Goal: Task Accomplishment & Management: Manage account settings

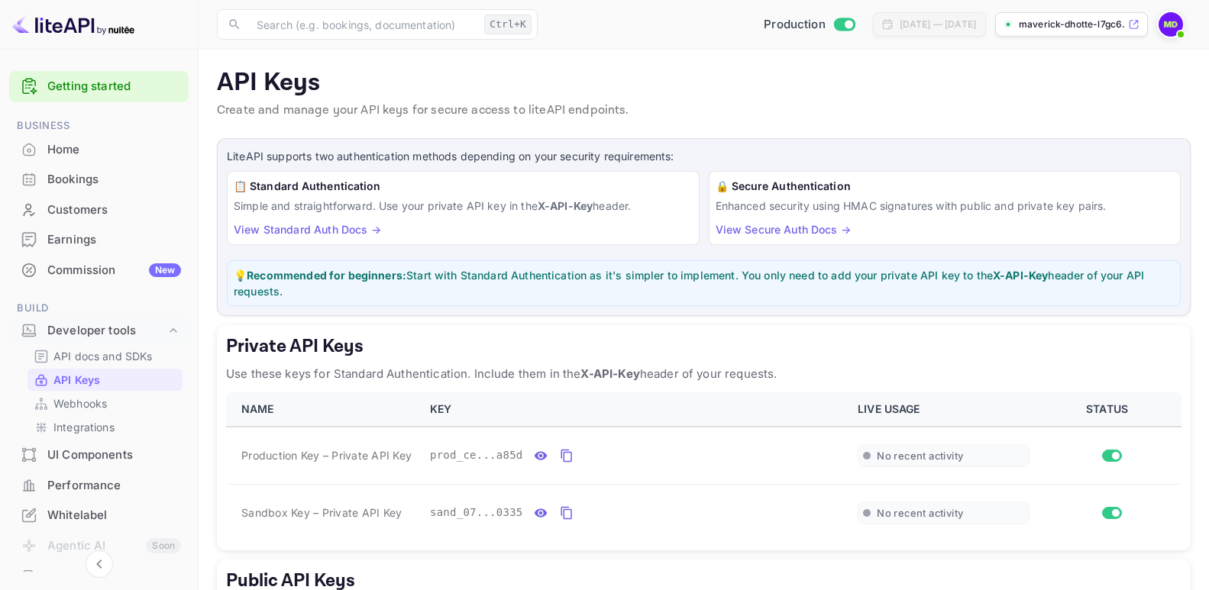
scroll to position [154, 0]
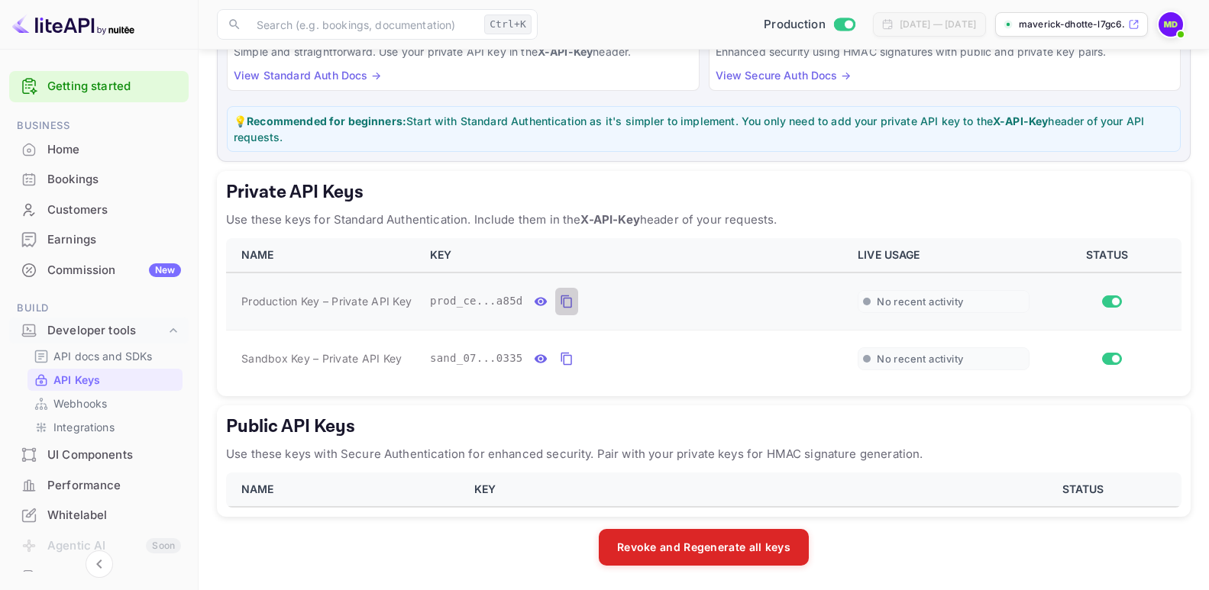
click at [560, 302] on icon "private api keys table" at bounding box center [567, 301] width 14 height 18
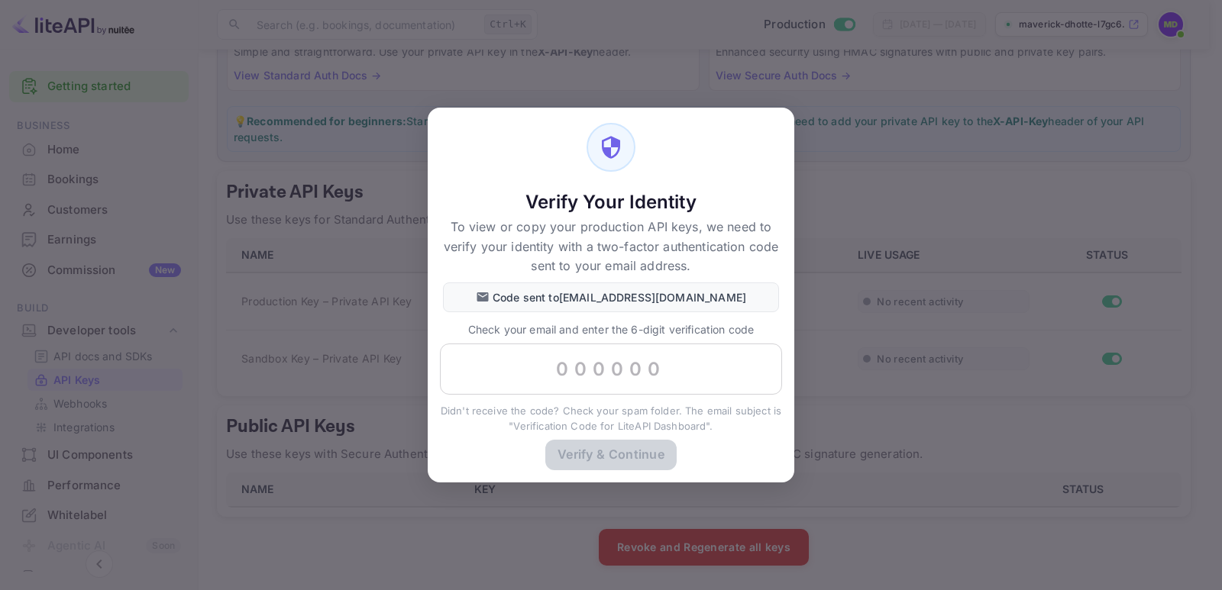
click at [373, 320] on div "Verify Your Identity To view or copy your production API keys, we need to verif…" at bounding box center [611, 295] width 1222 height 590
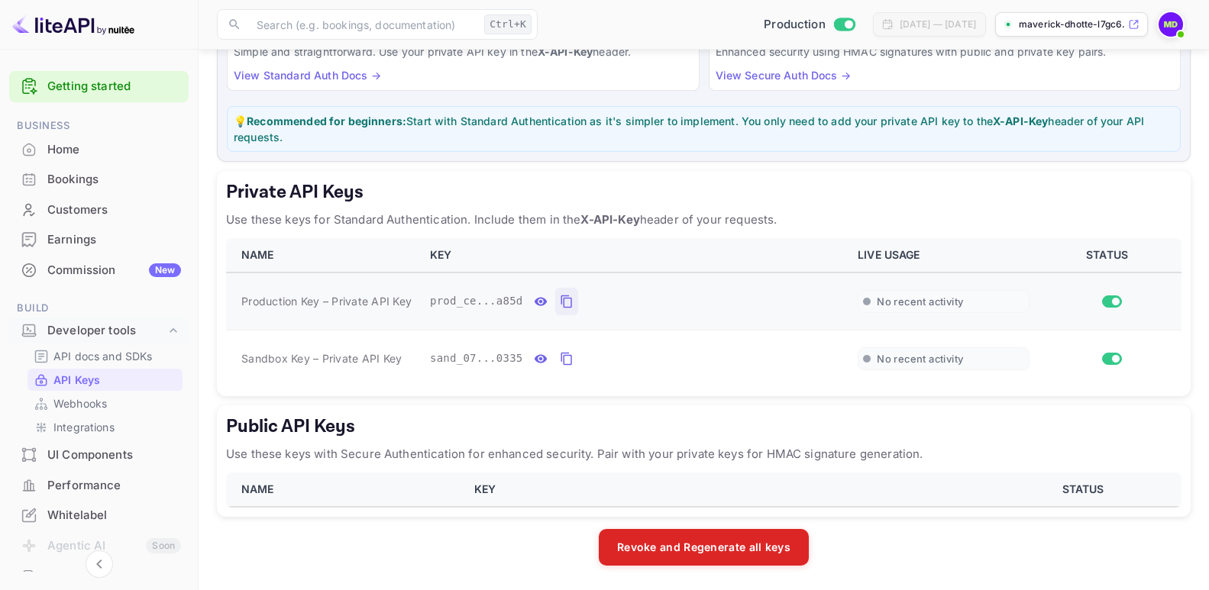
click at [561, 300] on icon "private api keys table" at bounding box center [567, 301] width 14 height 18
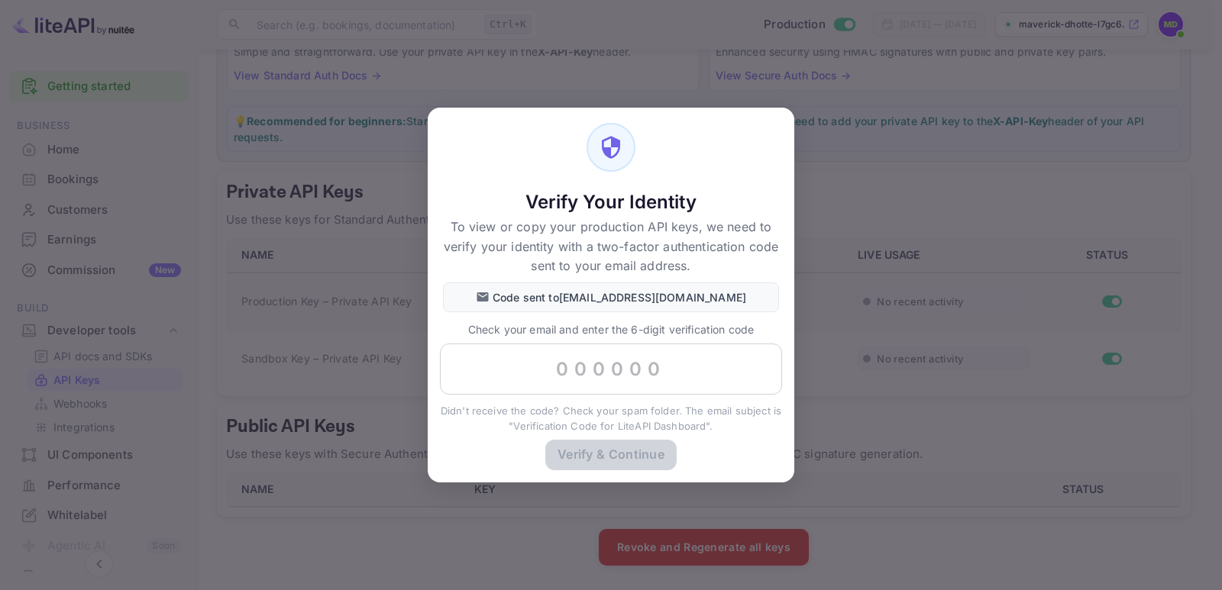
click at [847, 98] on div "Verify Your Identity To view or copy your production API keys, we need to verif…" at bounding box center [611, 295] width 1222 height 590
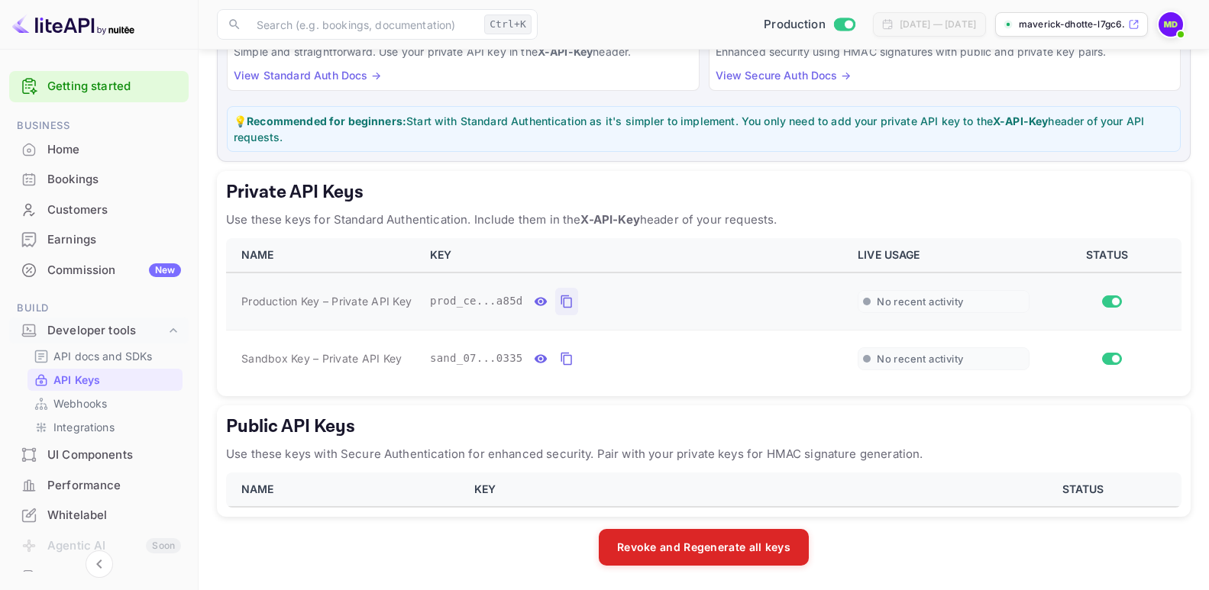
click at [1176, 22] on img at bounding box center [1170, 24] width 24 height 24
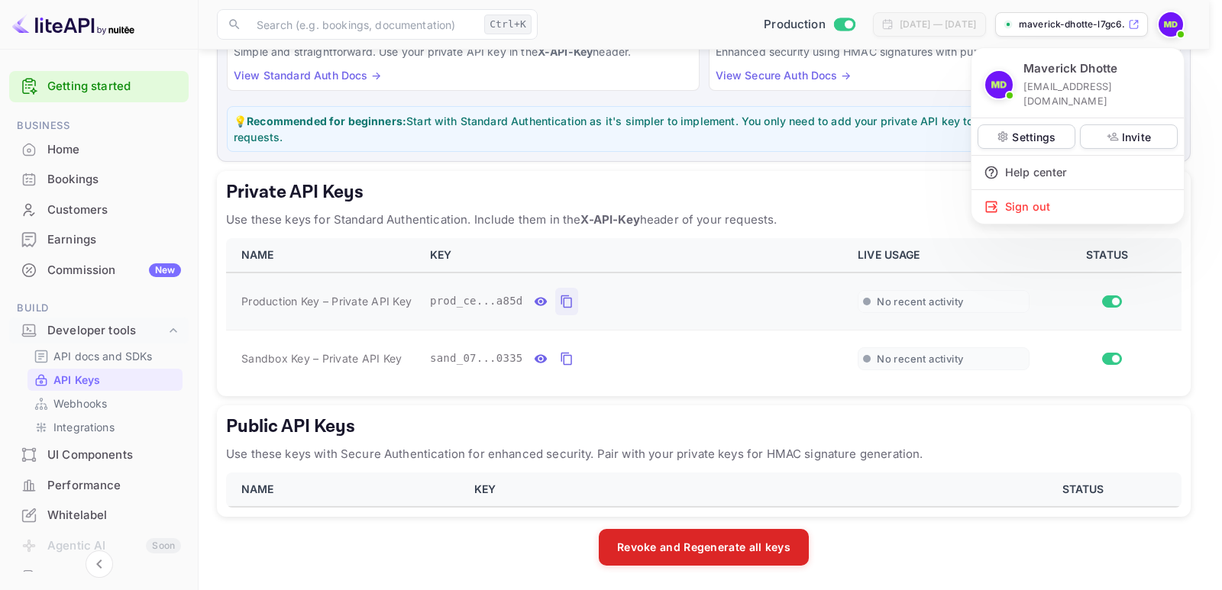
click at [558, 305] on div at bounding box center [611, 295] width 1222 height 590
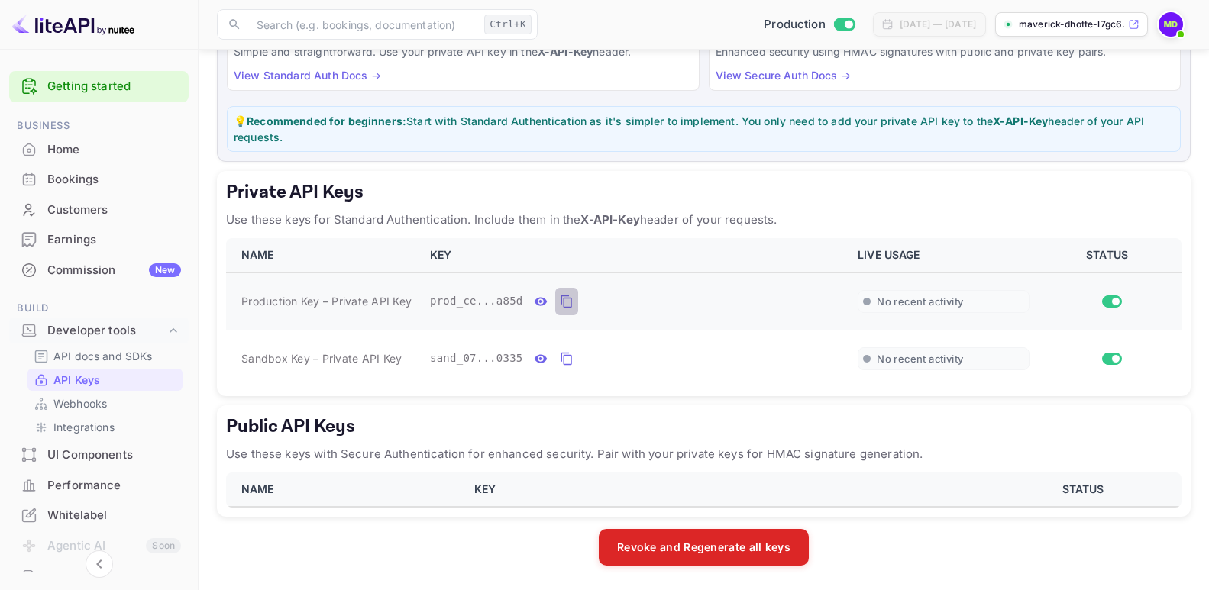
click at [560, 297] on icon "private api keys table" at bounding box center [567, 301] width 14 height 18
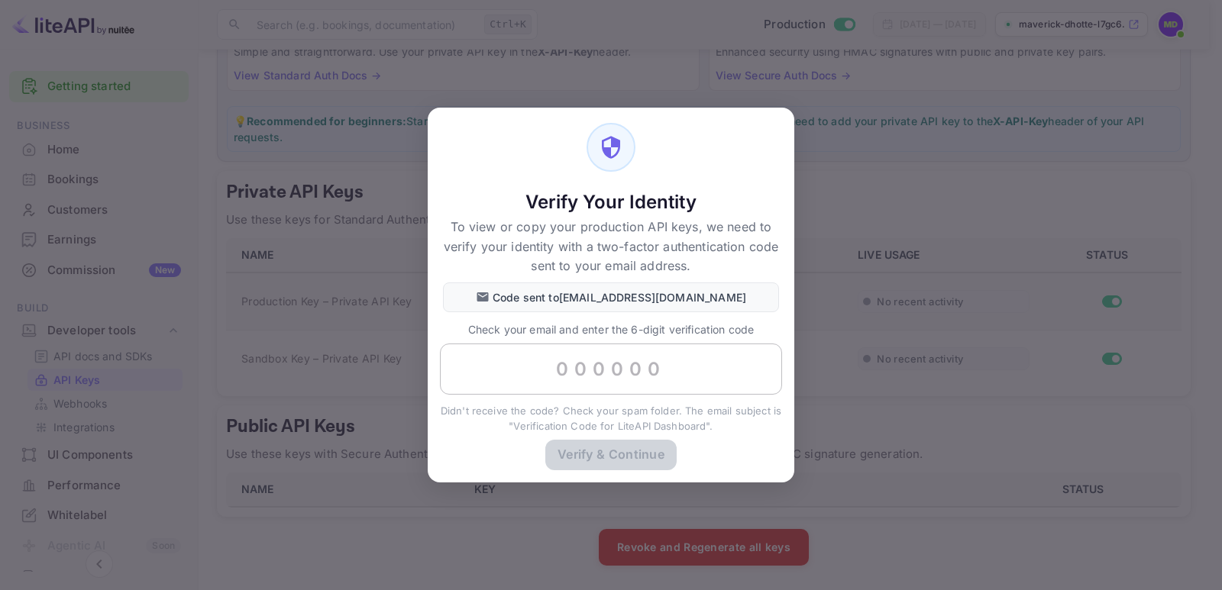
click at [590, 361] on input "text" at bounding box center [611, 370] width 342 height 52
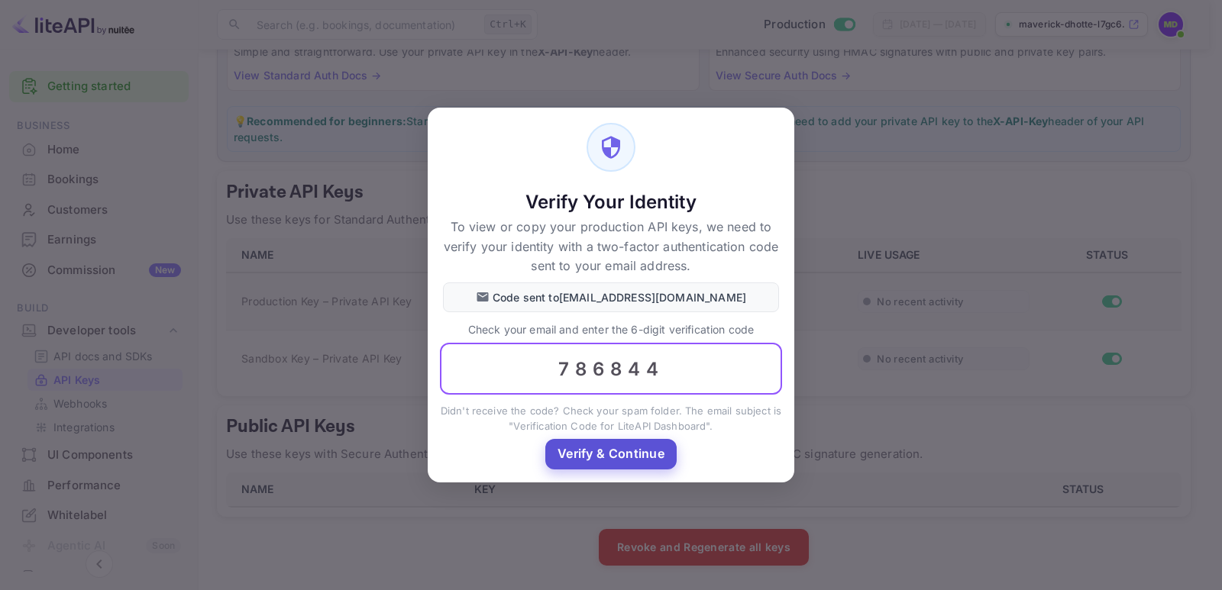
type input "786844"
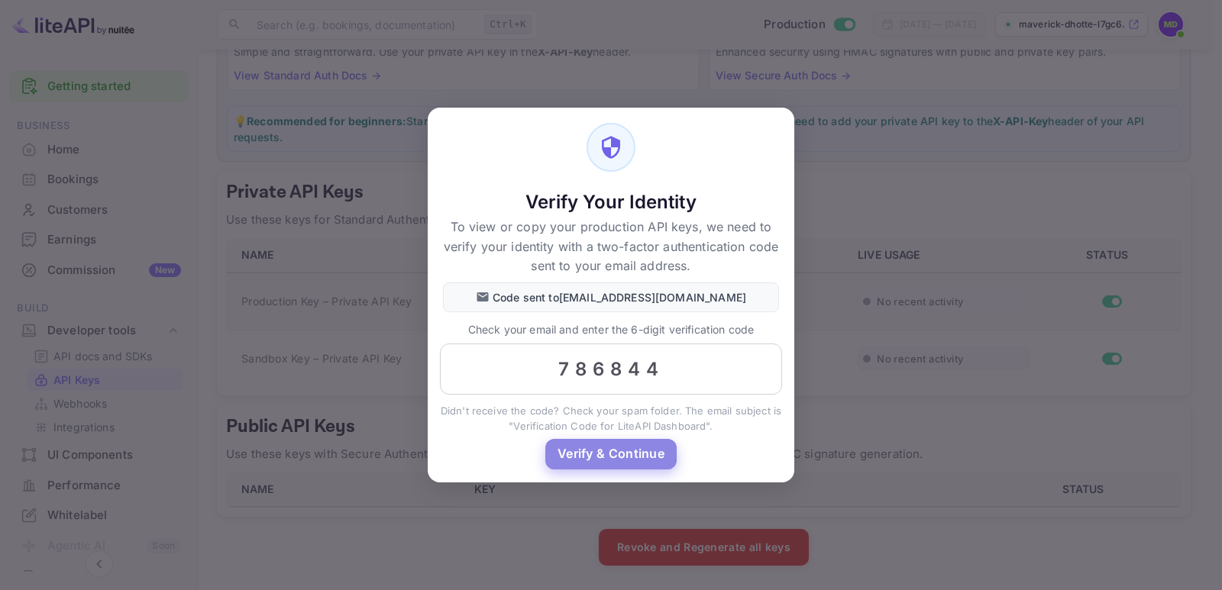
click at [603, 451] on button "Verify & Continue" at bounding box center [610, 454] width 131 height 30
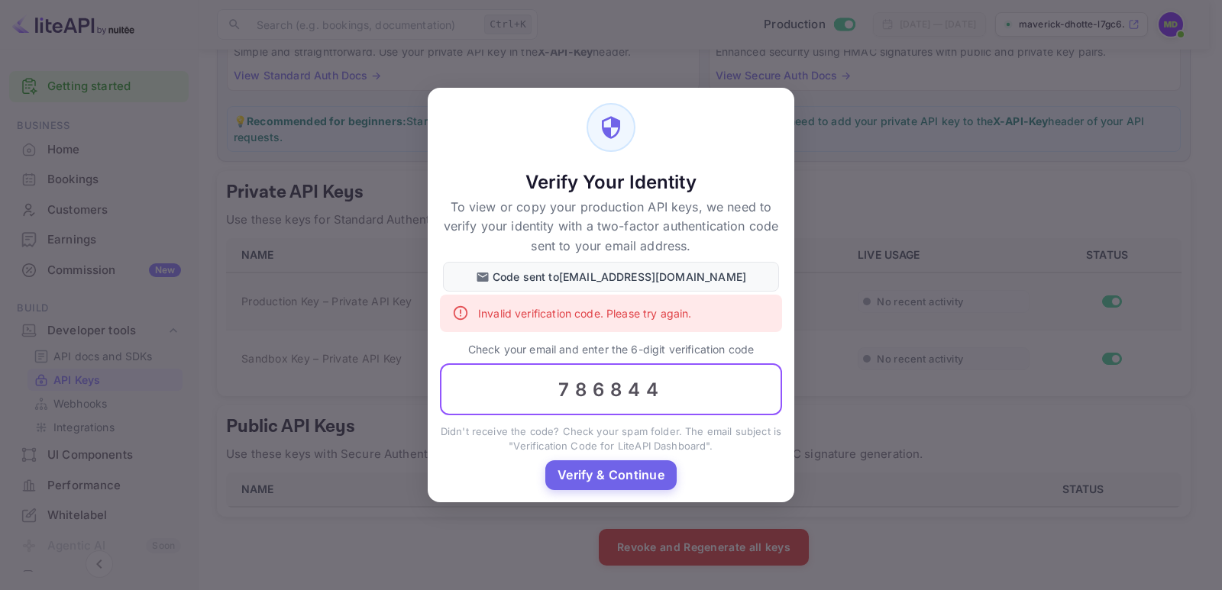
drag, startPoint x: 680, startPoint y: 393, endPoint x: 480, endPoint y: 401, distance: 199.5
click at [480, 401] on input "786844" at bounding box center [611, 389] width 342 height 52
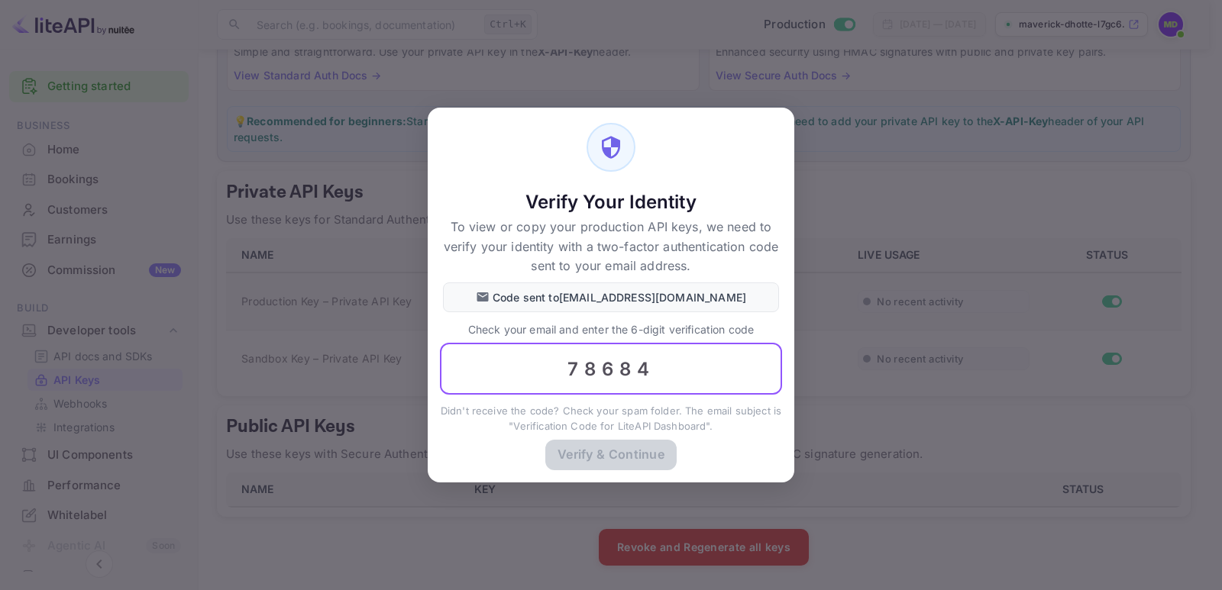
type input "786844"
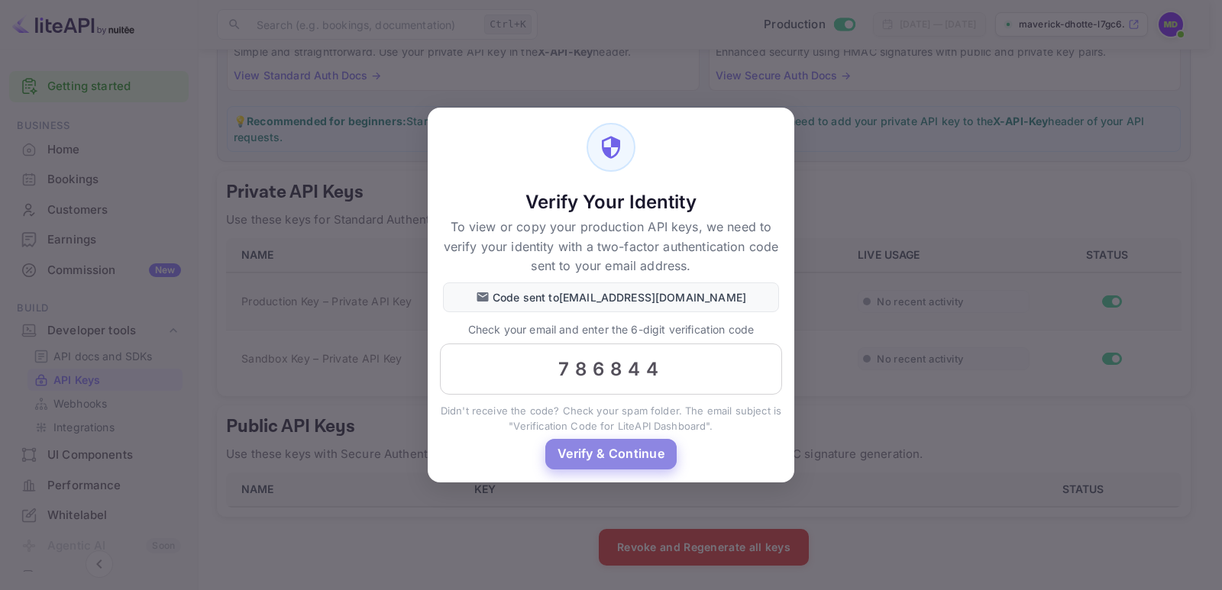
click at [629, 454] on button "Verify & Continue" at bounding box center [610, 454] width 131 height 30
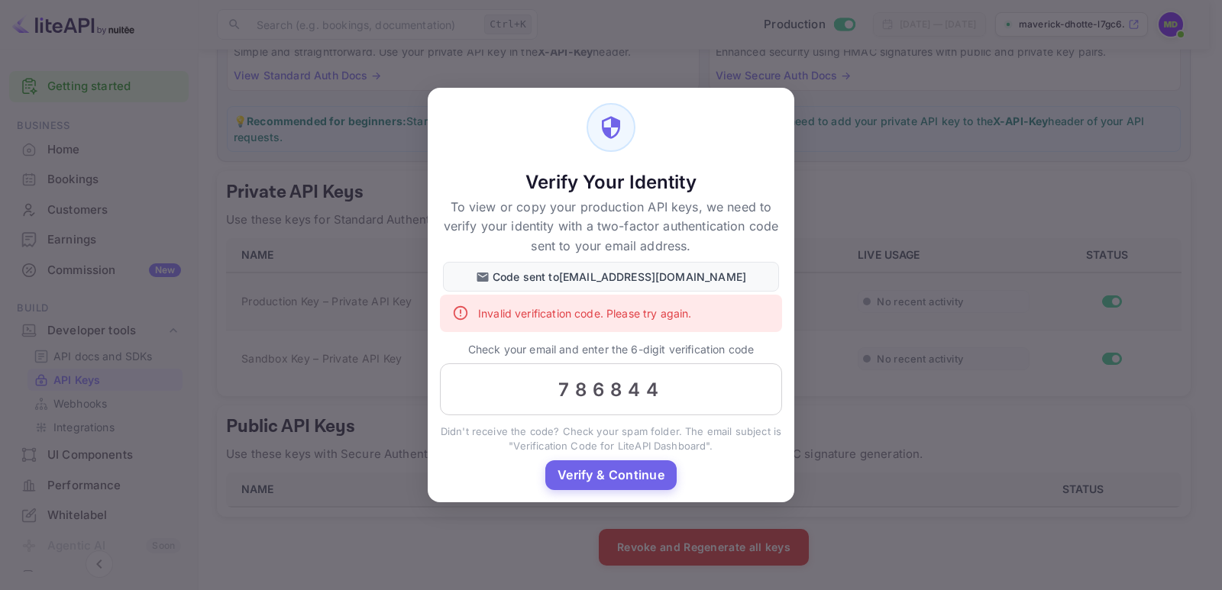
click at [832, 441] on div "Verify Your Identity To view or copy your production API keys, we need to verif…" at bounding box center [611, 295] width 1222 height 590
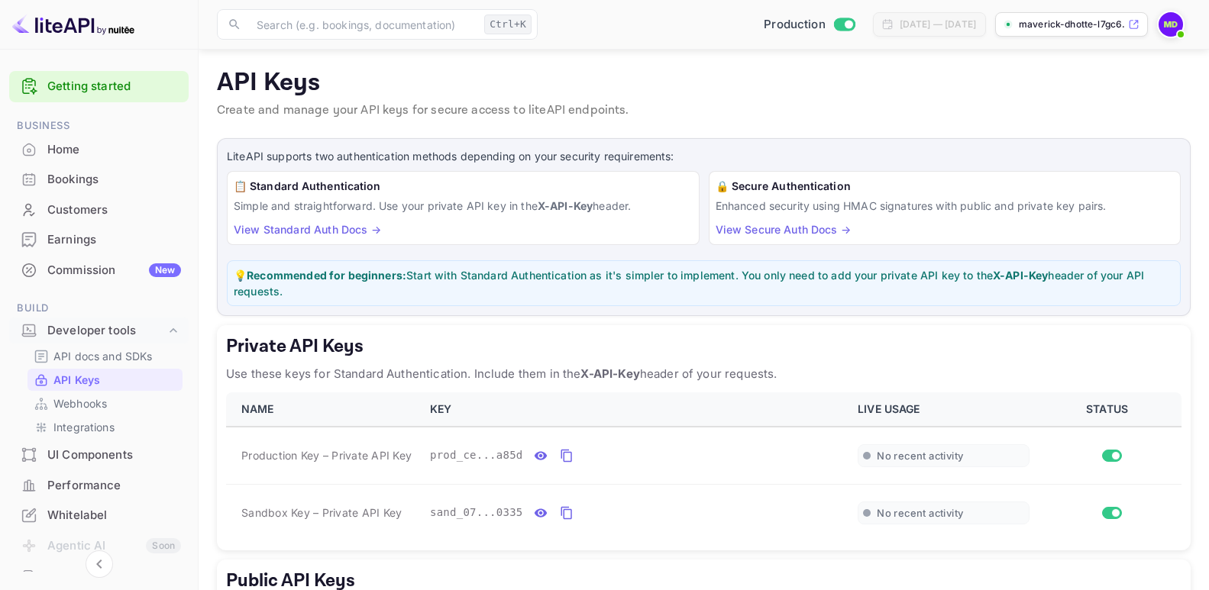
scroll to position [153, 0]
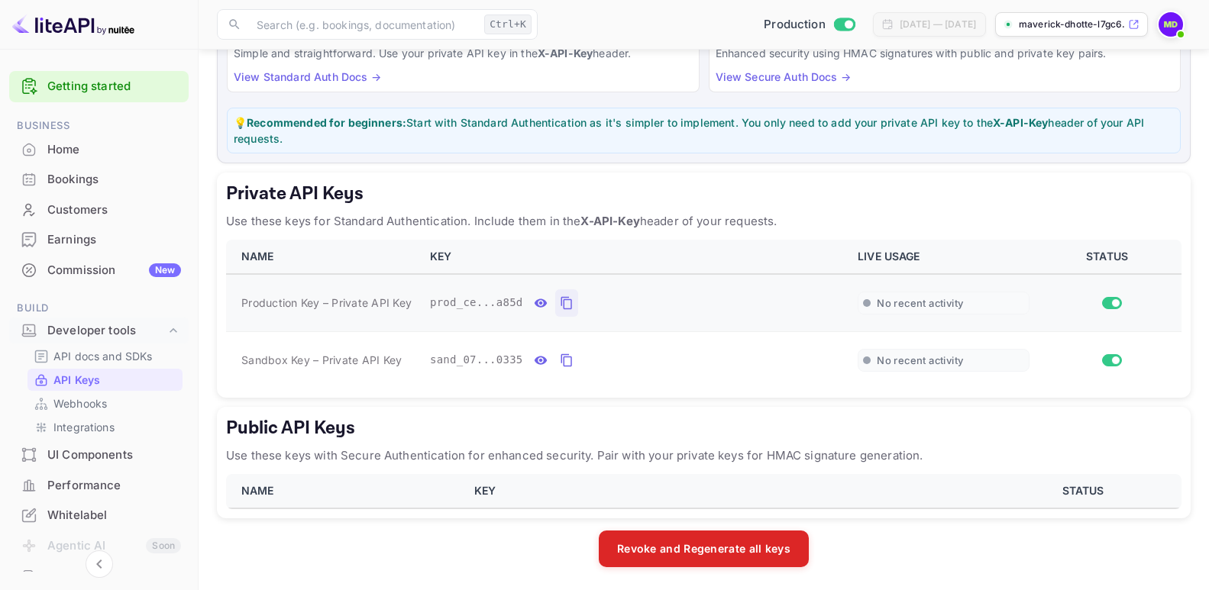
click at [560, 302] on icon "private api keys table" at bounding box center [567, 303] width 14 height 18
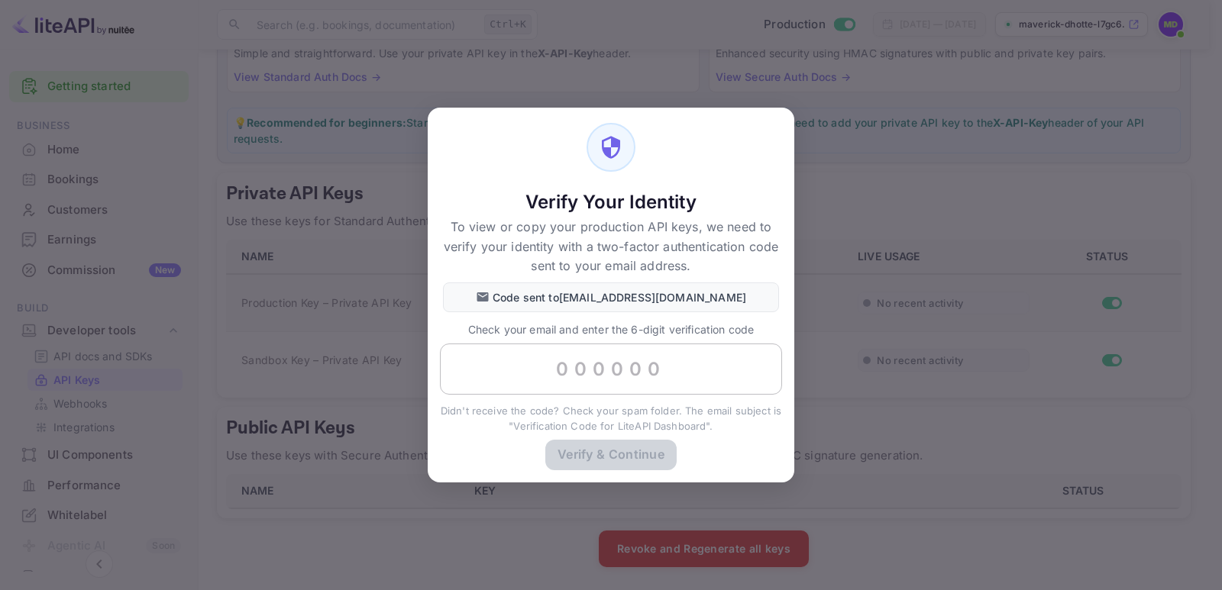
click at [615, 370] on input "text" at bounding box center [611, 370] width 342 height 52
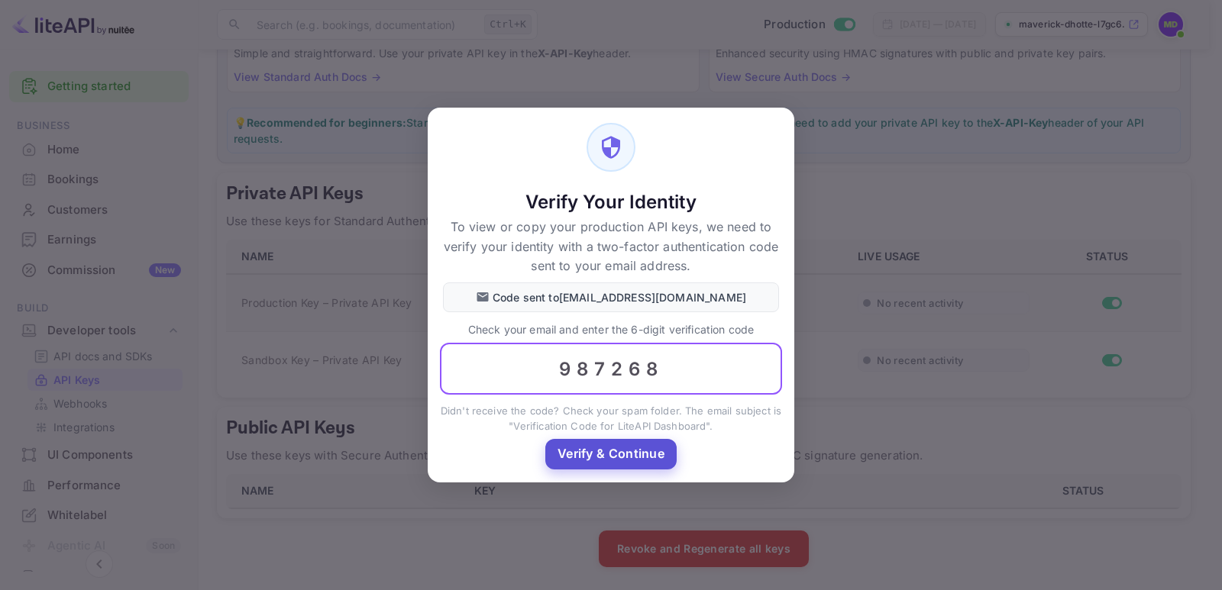
type input "987268"
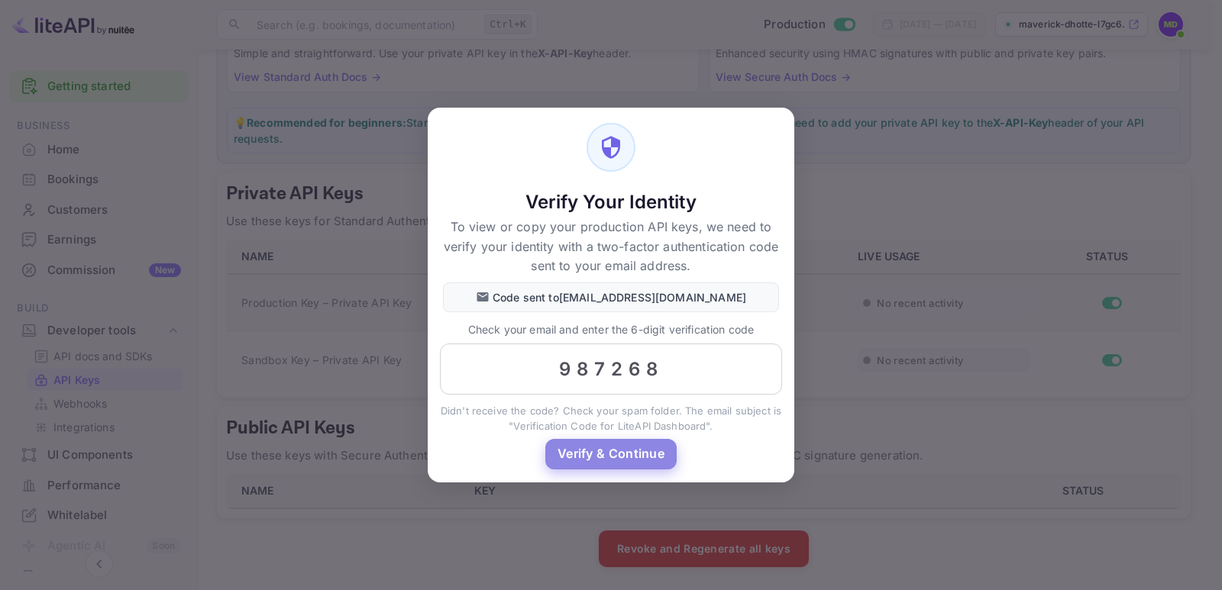
click at [636, 452] on button "Verify & Continue" at bounding box center [610, 454] width 131 height 30
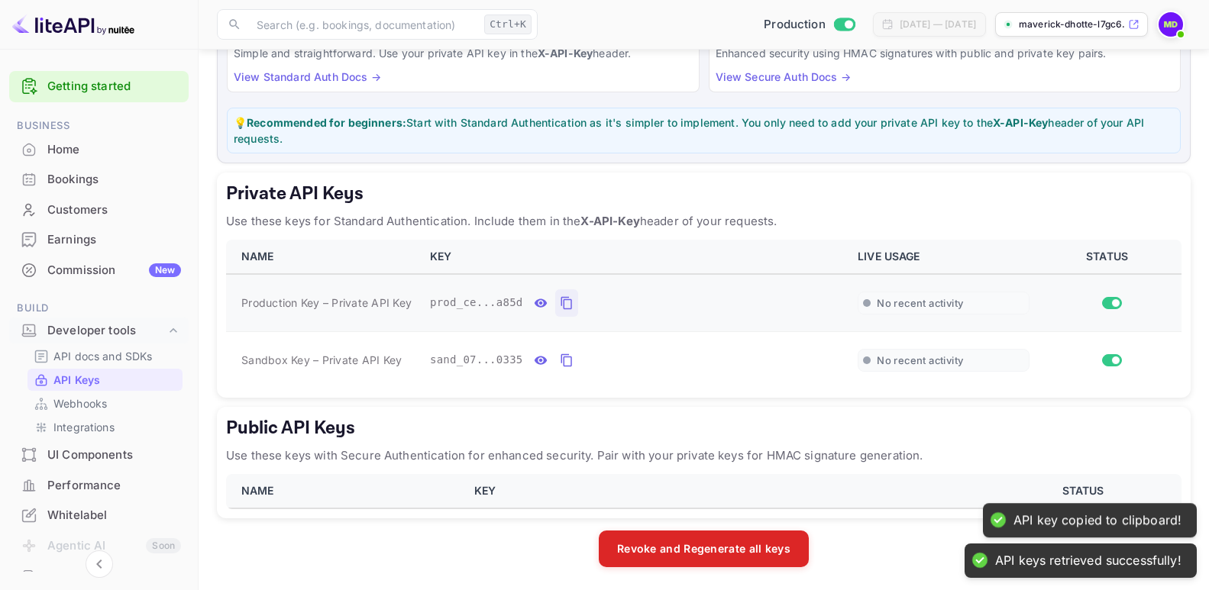
click at [560, 303] on icon "private api keys table" at bounding box center [567, 303] width 14 height 18
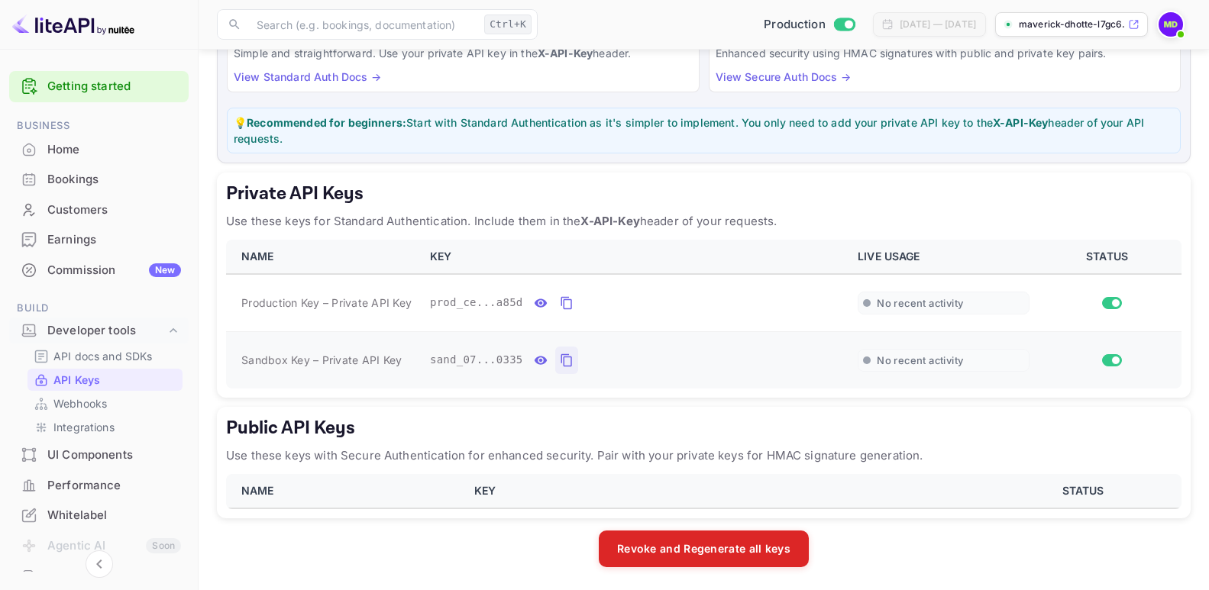
click at [560, 358] on icon "private api keys table" at bounding box center [567, 360] width 14 height 18
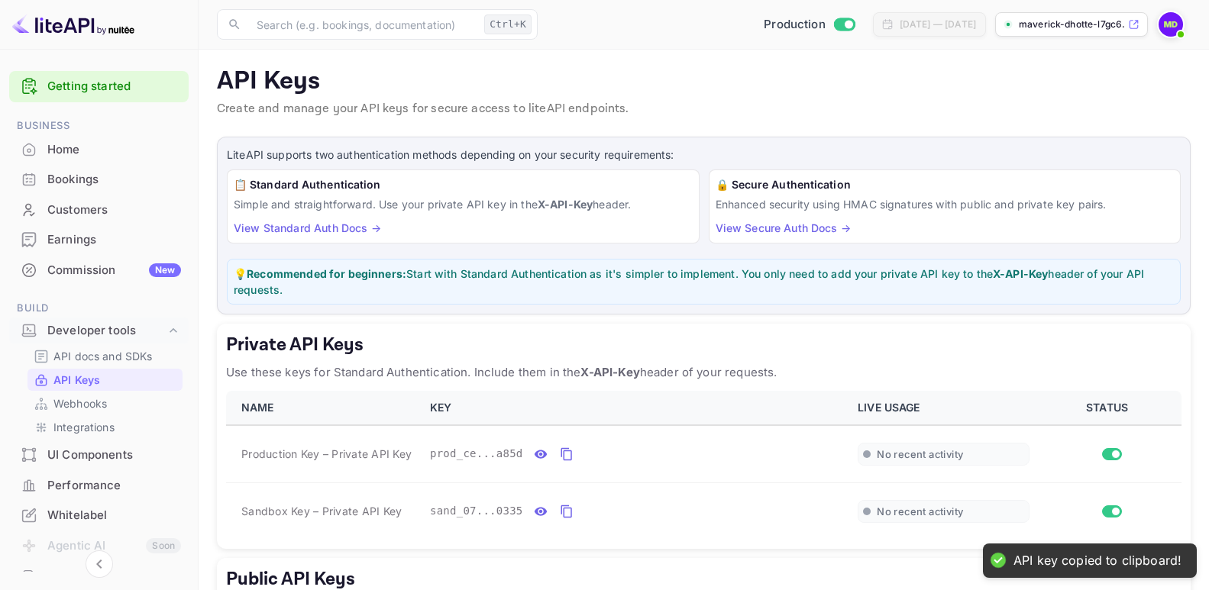
scroll to position [154, 0]
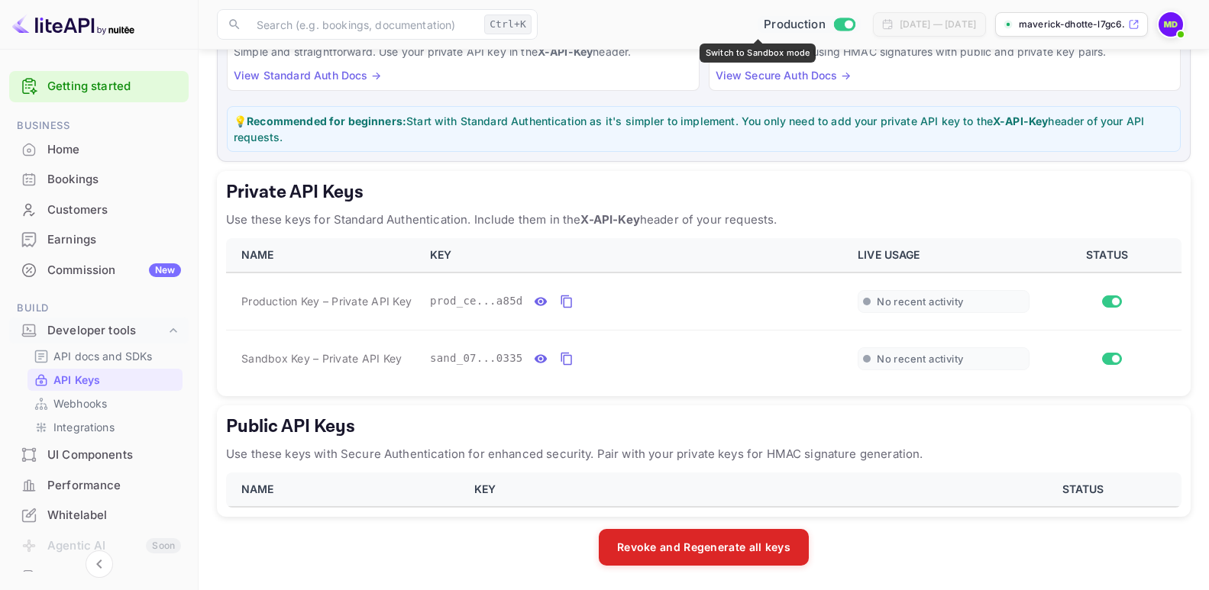
click at [833, 27] on input "Switch to Sandbox mode" at bounding box center [848, 24] width 31 height 10
checkbox input "false"
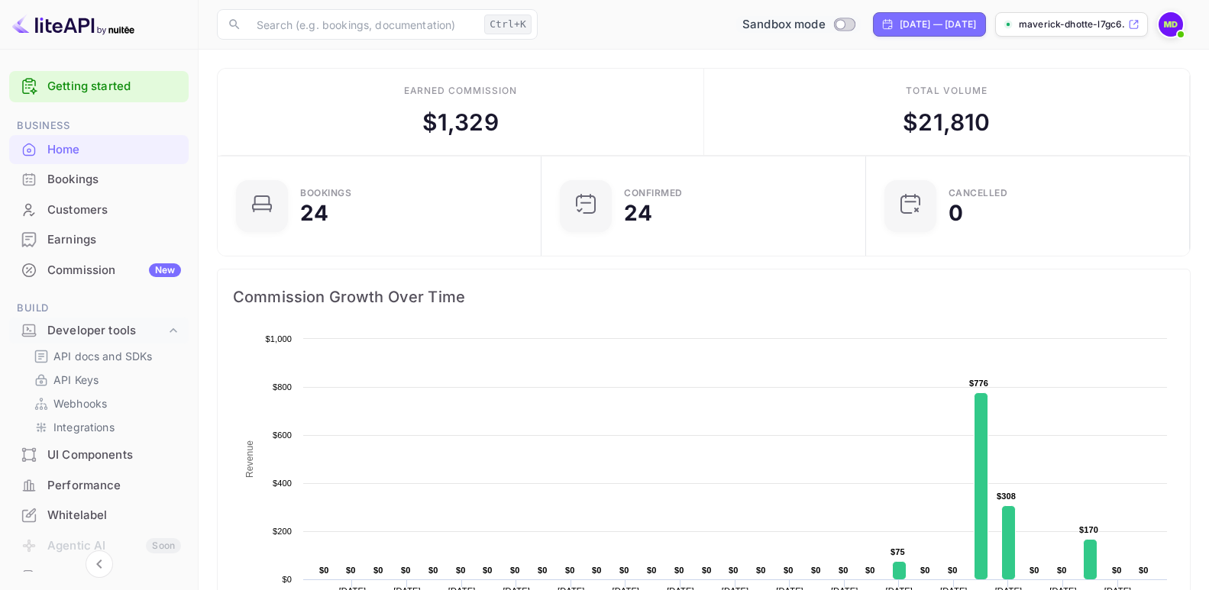
scroll to position [14, 14]
click at [825, 21] on input "Switch to Production mode" at bounding box center [840, 24] width 31 height 10
checkbox input "true"
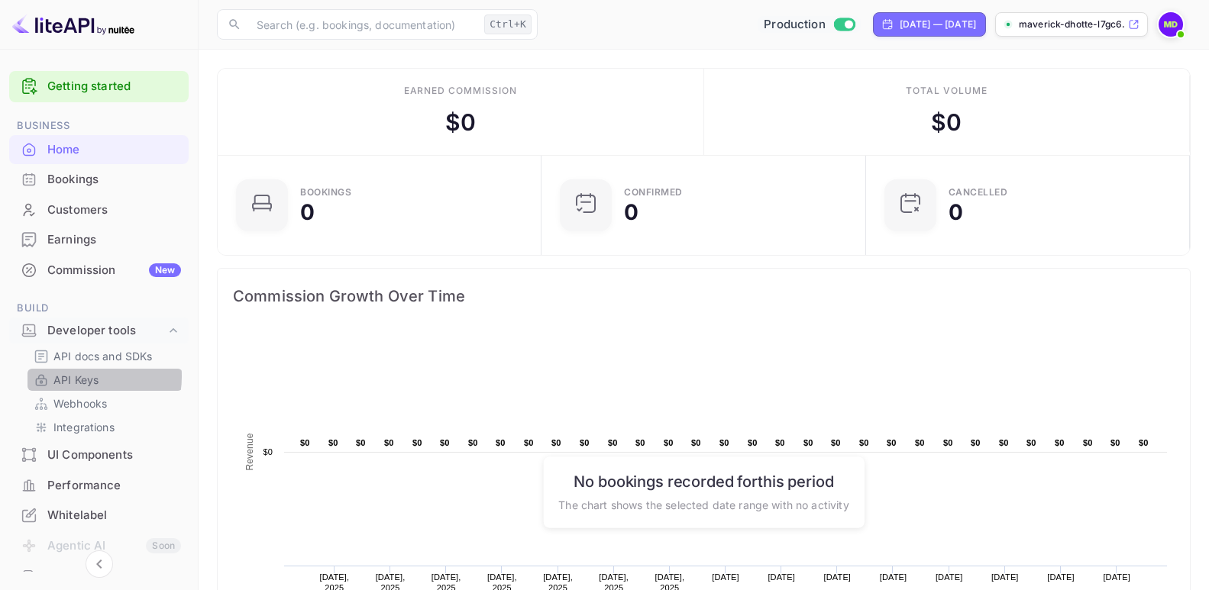
click at [82, 376] on p "API Keys" at bounding box center [75, 380] width 45 height 16
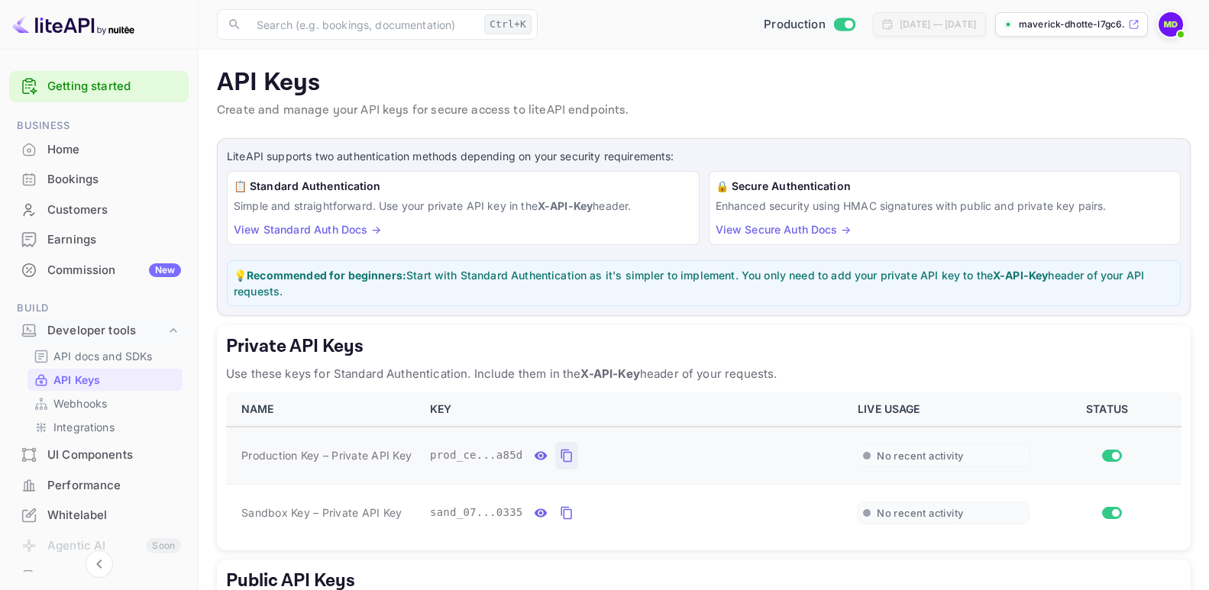
click at [560, 457] on icon "private api keys table" at bounding box center [567, 456] width 14 height 18
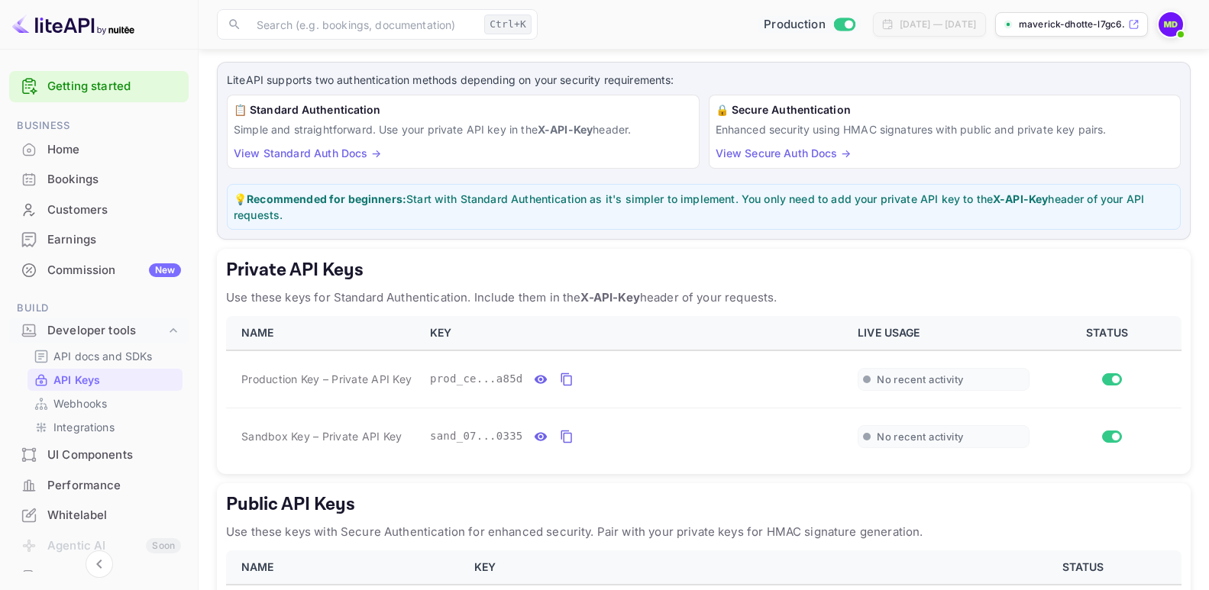
scroll to position [153, 0]
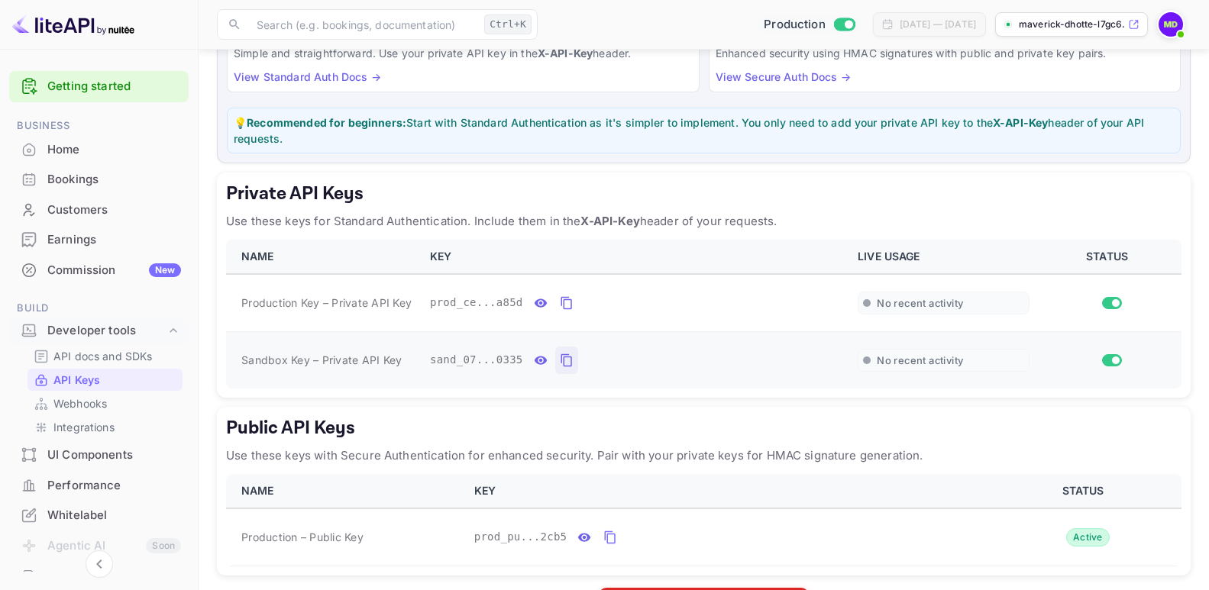
click at [561, 356] on icon "private api keys table" at bounding box center [566, 360] width 11 height 13
